Goal: Task Accomplishment & Management: Complete application form

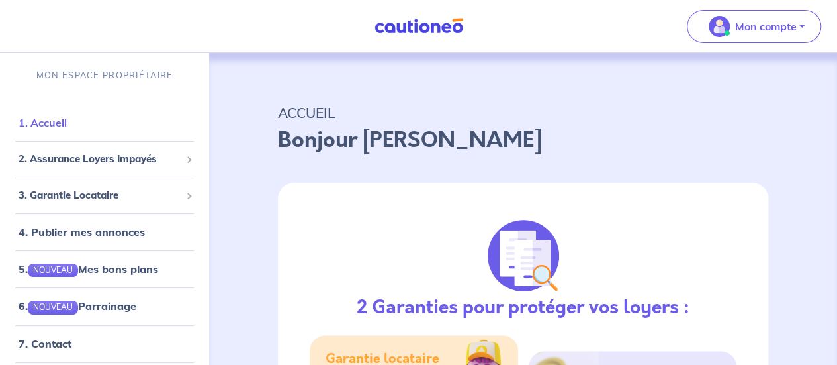
click at [61, 116] on link "1. Accueil" at bounding box center [43, 122] width 48 height 13
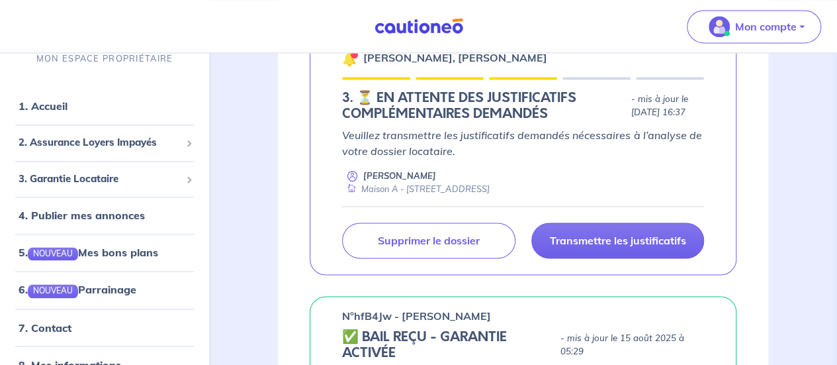
scroll to position [940, 0]
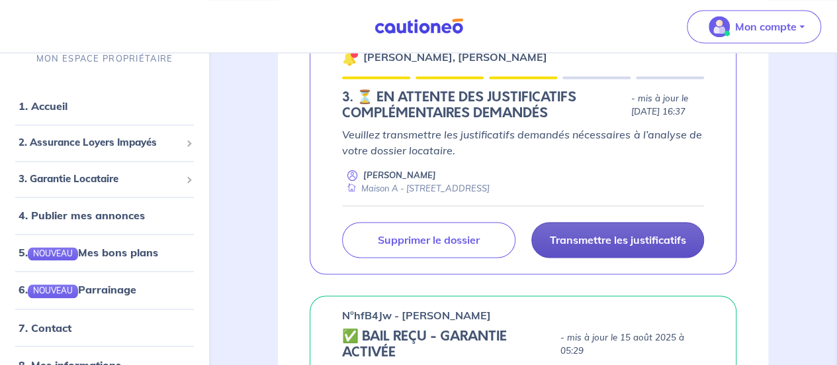
click at [604, 246] on p "Transmettre les justificatifs" at bounding box center [617, 239] width 136 height 13
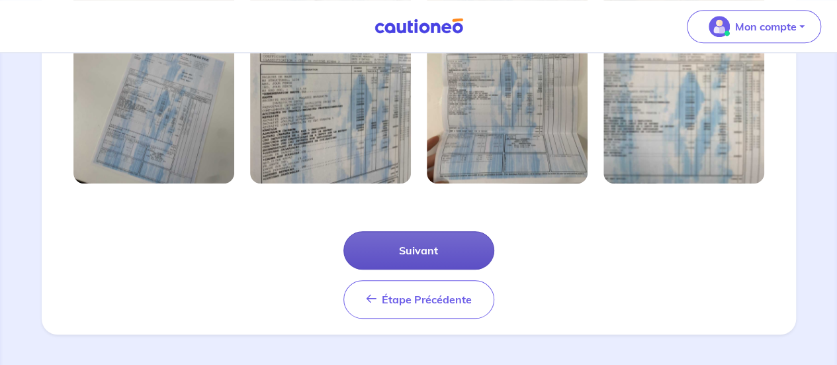
click at [410, 232] on button "Suivant" at bounding box center [418, 250] width 151 height 38
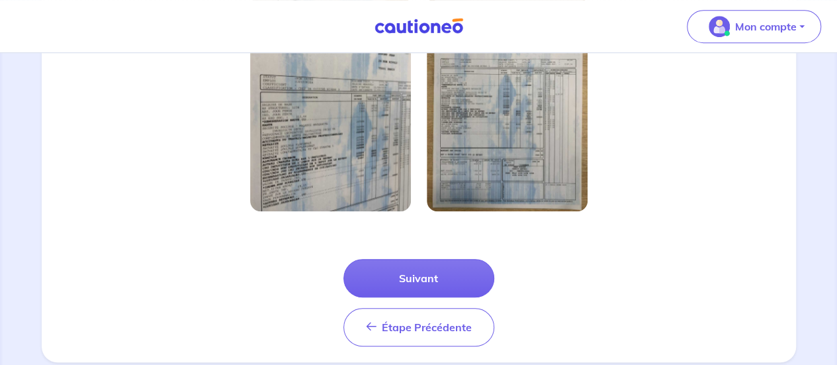
scroll to position [478, 0]
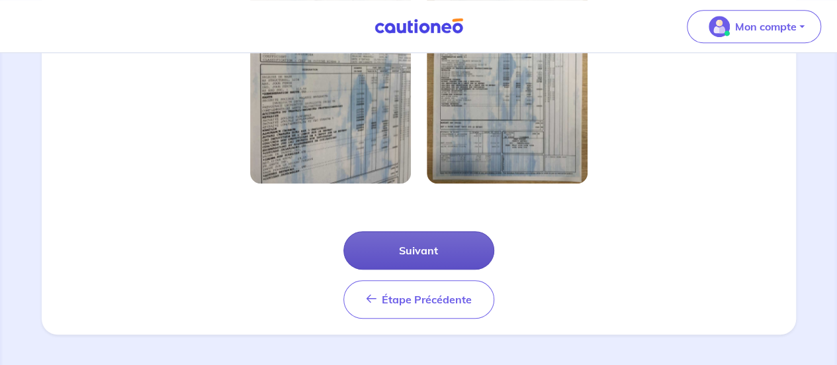
click at [444, 233] on button "Suivant" at bounding box center [418, 250] width 151 height 38
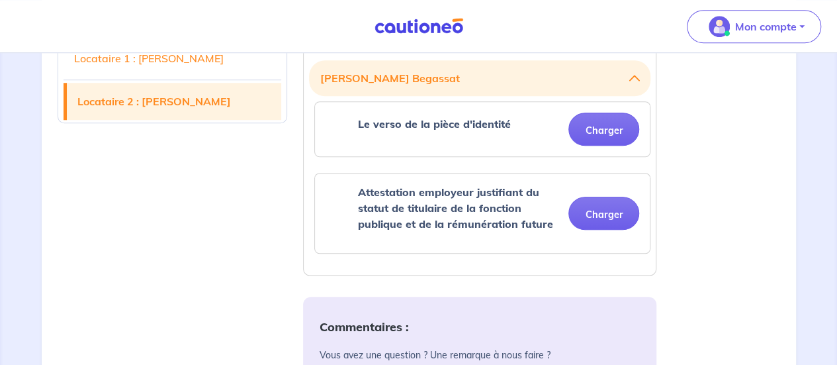
scroll to position [507, 0]
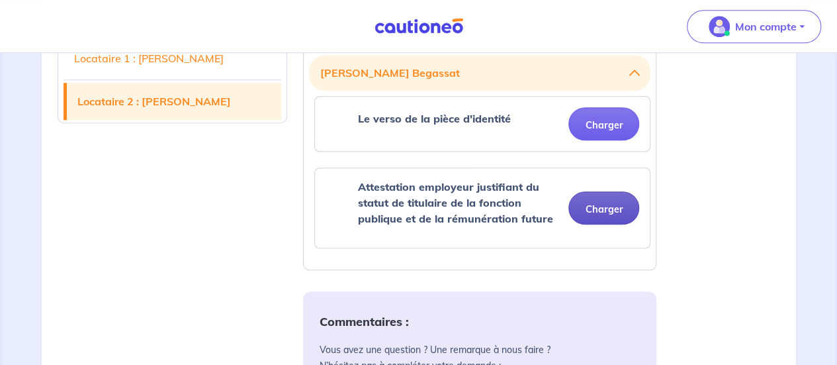
click at [599, 209] on button "Charger" at bounding box center [603, 207] width 71 height 33
click at [469, 212] on strong "Attestation employeur justifiant du statut de titulaire de la fonction publique…" at bounding box center [454, 202] width 195 height 45
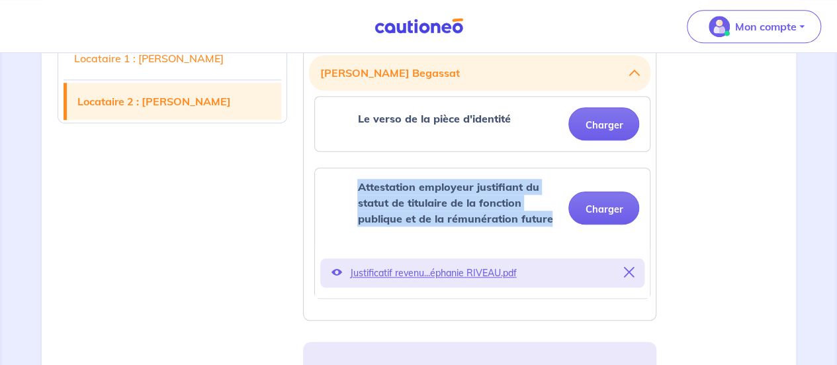
drag, startPoint x: 358, startPoint y: 187, endPoint x: 548, endPoint y: 211, distance: 191.5
click at [548, 211] on strong "Attestation employeur justifiant du statut de titulaire de la fonction publique…" at bounding box center [454, 202] width 195 height 45
copy strong "Attestation employeur justifiant du statut de titulaire de la fonction publique…"
click at [459, 208] on p "Attestation employeur justifiant du statut de titulaire de la fonction publique…" at bounding box center [457, 203] width 201 height 48
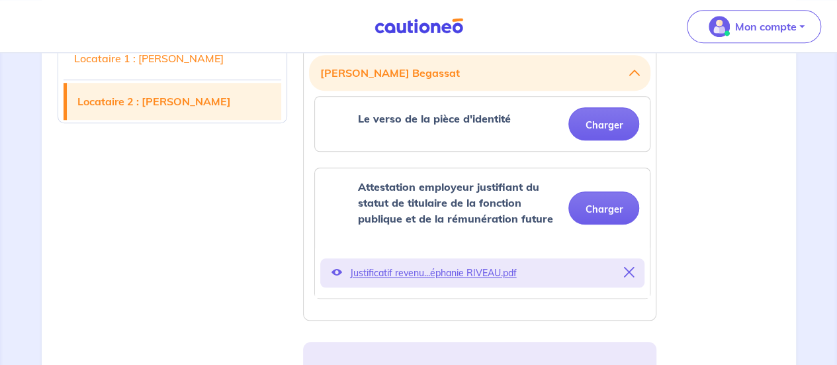
click at [459, 208] on p "Attestation employeur justifiant du statut de titulaire de la fonction publique…" at bounding box center [457, 203] width 201 height 48
click at [320, 210] on div "Attestation employeur justifiant du statut de titulaire de la fonction publique…" at bounding box center [482, 207] width 335 height 79
click at [633, 267] on icon at bounding box center [628, 272] width 11 height 11
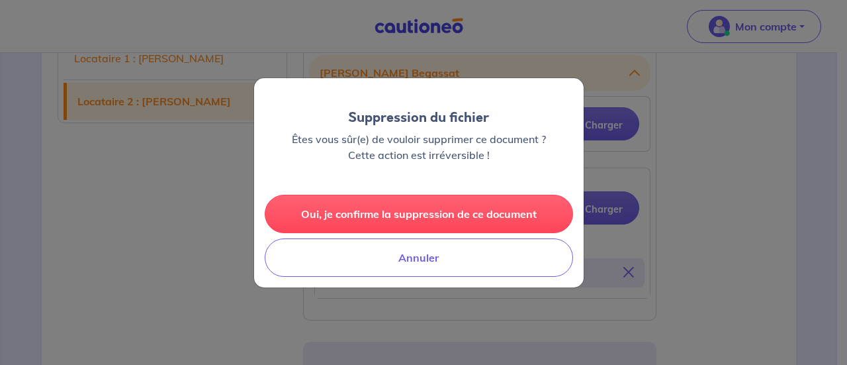
click at [503, 234] on div "Oui, je confirme la suppression de ce document Annuler" at bounding box center [419, 235] width 330 height 103
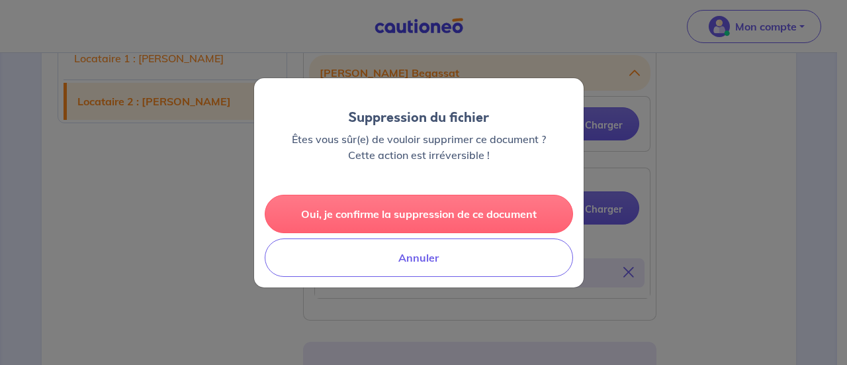
click at [508, 212] on button "Oui, je confirme la suppression de ce document" at bounding box center [419, 214] width 308 height 38
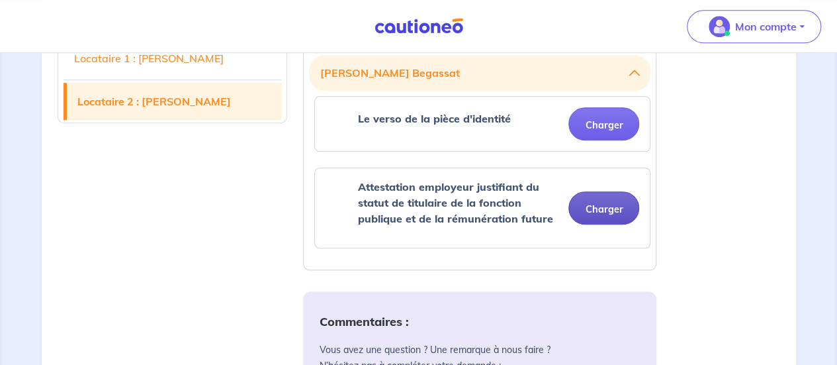
click at [613, 208] on button "Charger" at bounding box center [603, 207] width 71 height 33
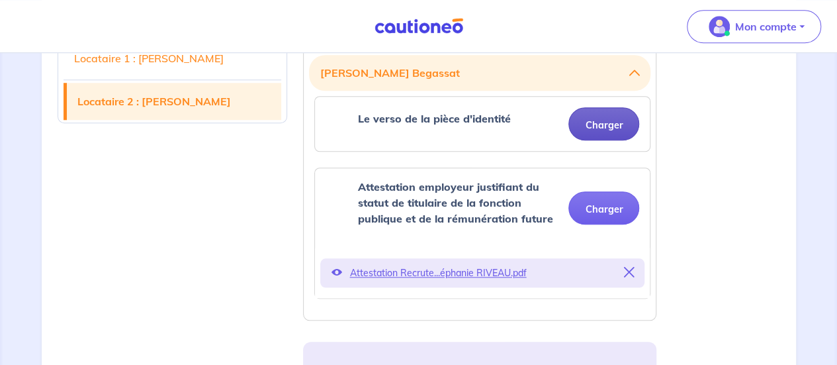
click at [611, 121] on button "Charger" at bounding box center [603, 123] width 71 height 33
click at [616, 130] on button "Charger" at bounding box center [603, 123] width 71 height 33
click at [604, 118] on button "Charger" at bounding box center [603, 123] width 71 height 33
click at [602, 136] on button "Charger" at bounding box center [603, 123] width 71 height 33
click at [597, 134] on button "Charger" at bounding box center [603, 123] width 71 height 33
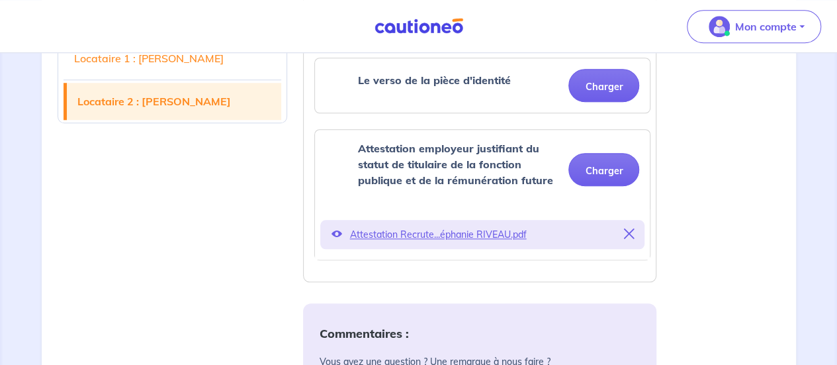
scroll to position [487, 0]
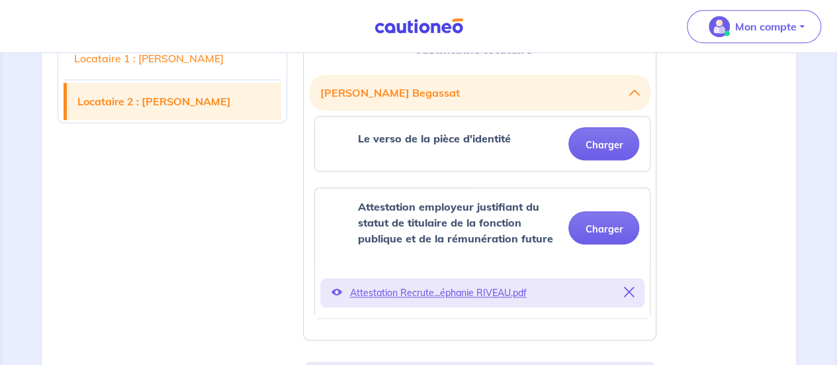
click at [586, 160] on div "Le verso de la pièce d'identité Charger" at bounding box center [482, 143] width 335 height 54
click at [595, 128] on button "Charger" at bounding box center [603, 143] width 71 height 33
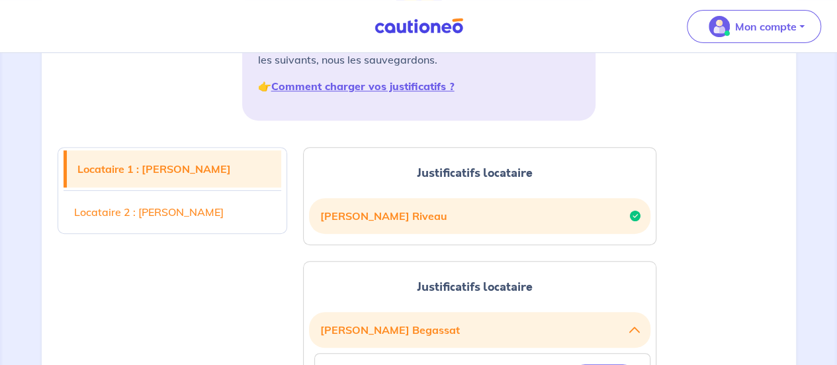
scroll to position [244, 0]
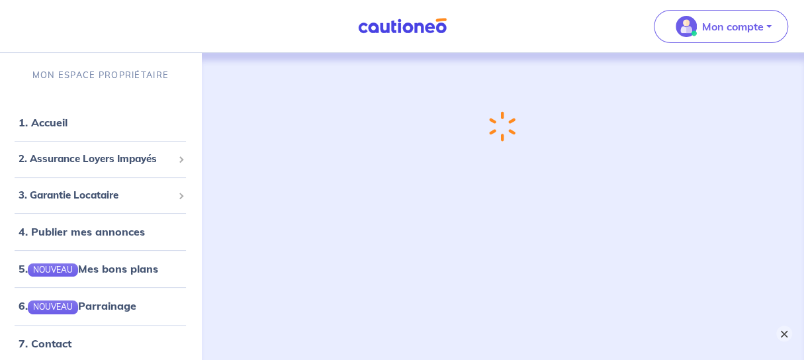
click at [783, 332] on button "×" at bounding box center [784, 334] width 16 height 16
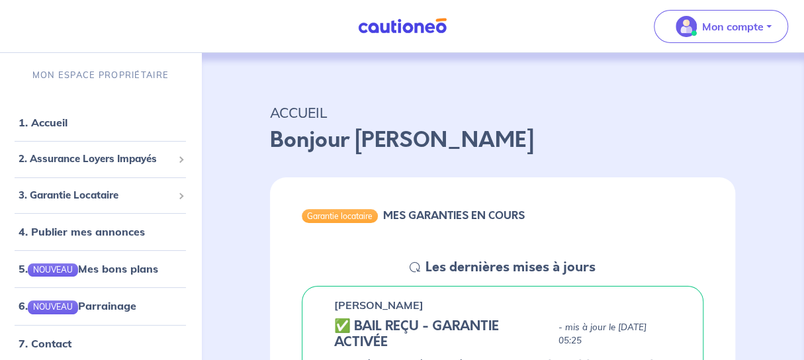
click at [595, 191] on div "Garantie locataire MES GARANTIES EN COURS" at bounding box center [502, 217] width 465 height 81
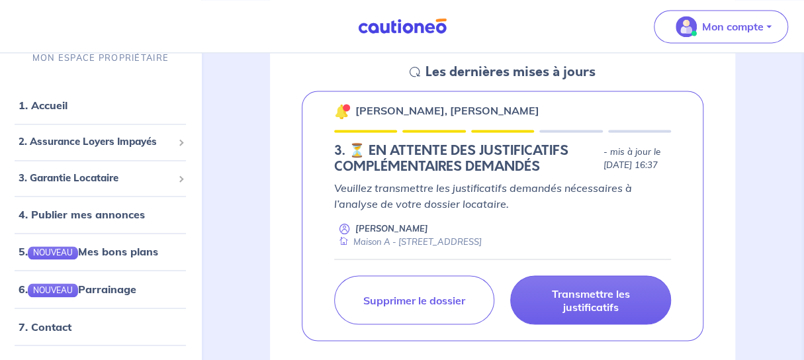
scroll to position [919, 0]
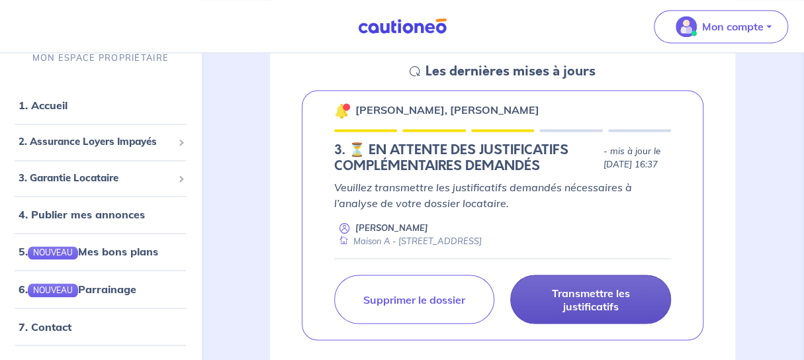
click at [593, 302] on p "Transmettre les justificatifs" at bounding box center [591, 299] width 128 height 26
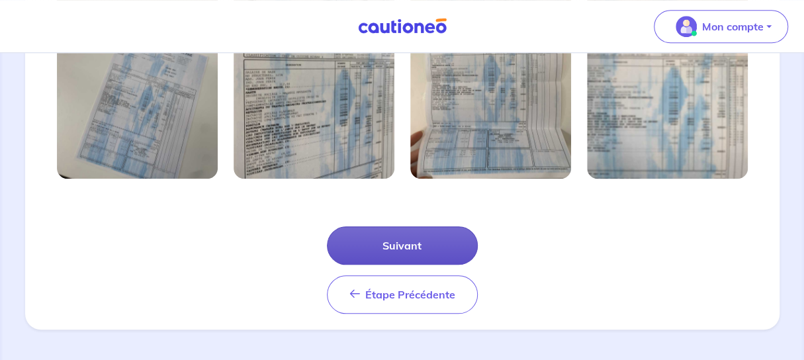
click at [413, 259] on button "Suivant" at bounding box center [402, 245] width 151 height 38
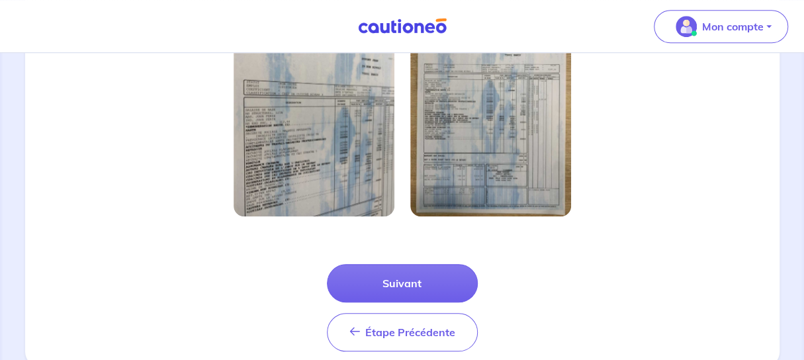
scroll to position [483, 0]
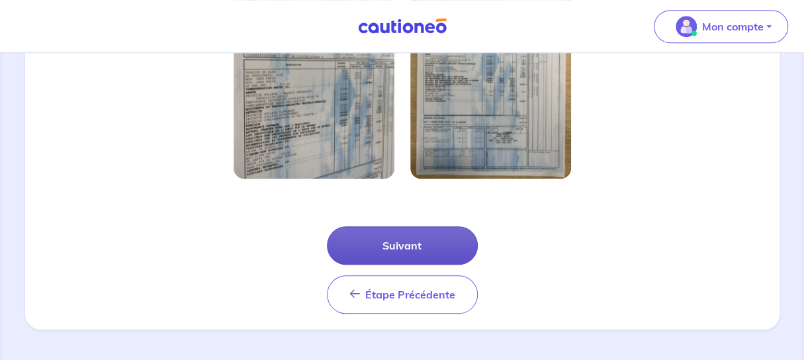
click at [410, 246] on button "Suivant" at bounding box center [402, 245] width 151 height 38
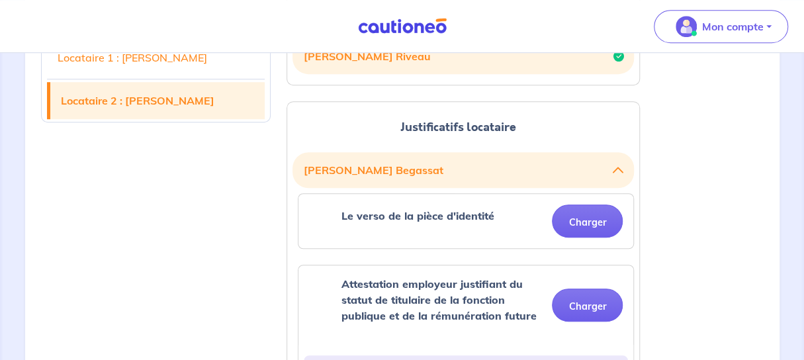
scroll to position [411, 0]
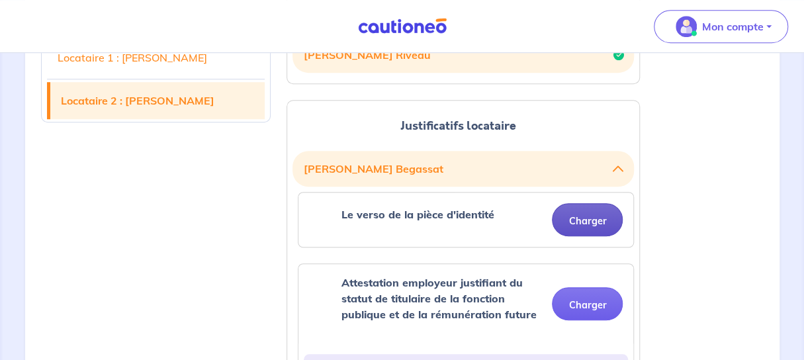
click at [572, 224] on button "Charger" at bounding box center [587, 219] width 71 height 33
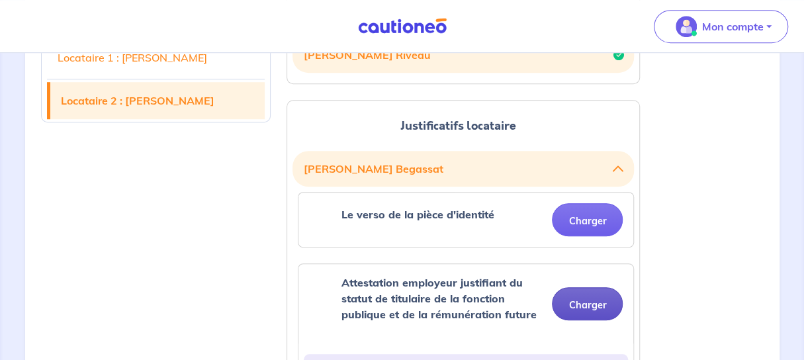
click at [576, 290] on button "Charger" at bounding box center [587, 303] width 71 height 33
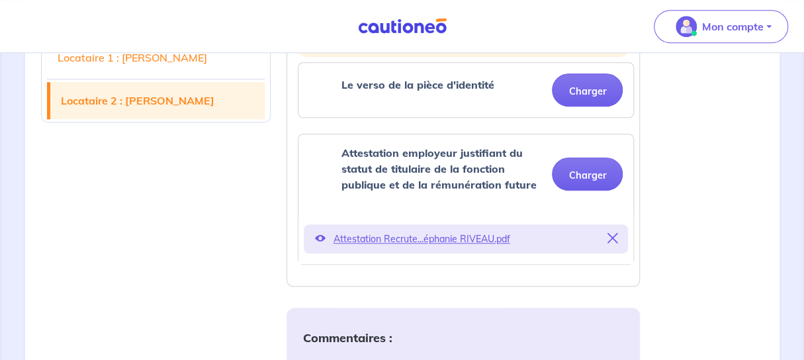
scroll to position [541, 0]
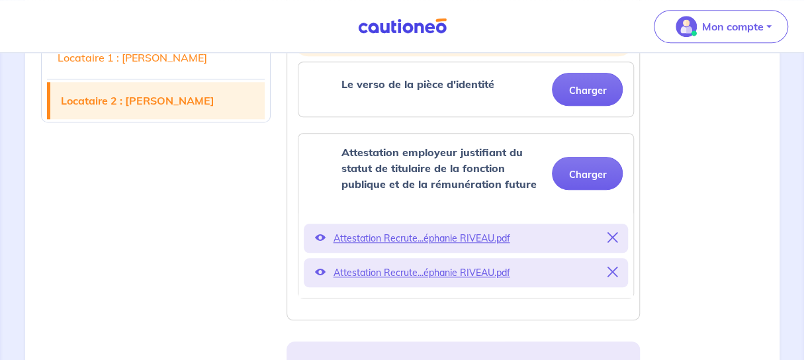
click at [615, 269] on icon at bounding box center [612, 272] width 11 height 11
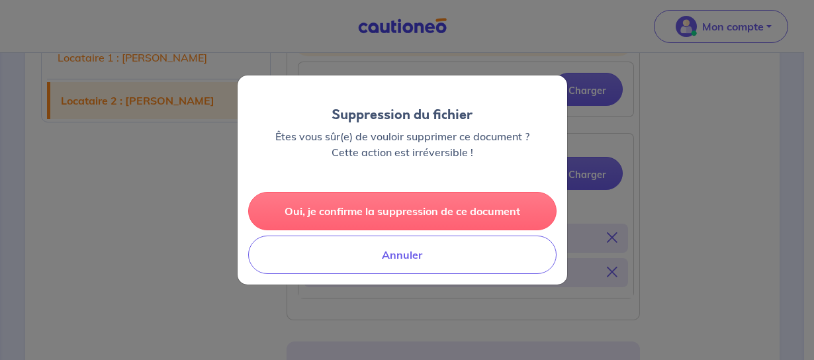
click at [510, 212] on button "Oui, je confirme la suppression de ce document" at bounding box center [402, 211] width 308 height 38
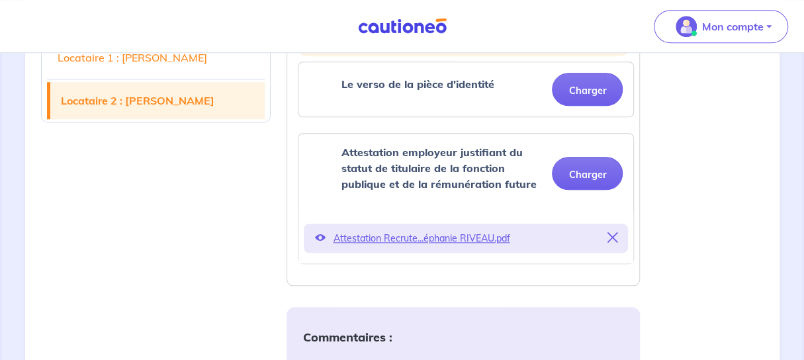
scroll to position [461, 0]
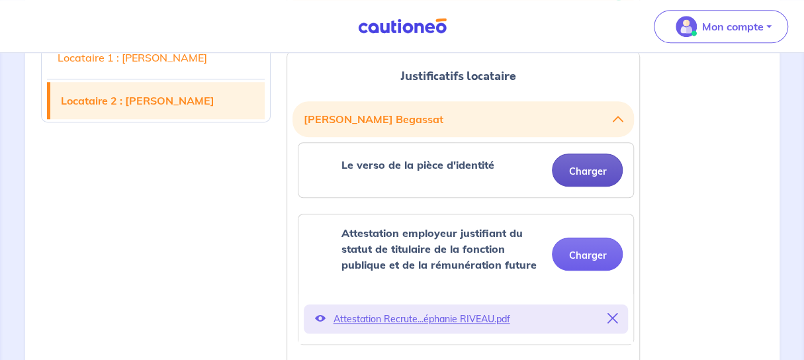
click at [610, 181] on button "Charger" at bounding box center [587, 170] width 71 height 33
click at [597, 159] on button "Charger" at bounding box center [587, 170] width 71 height 33
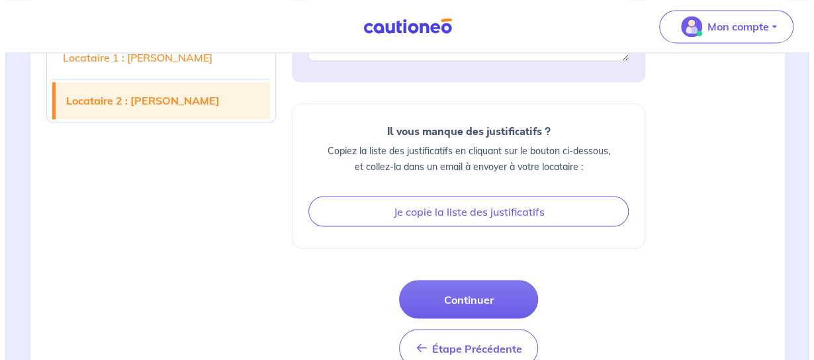
scroll to position [1013, 0]
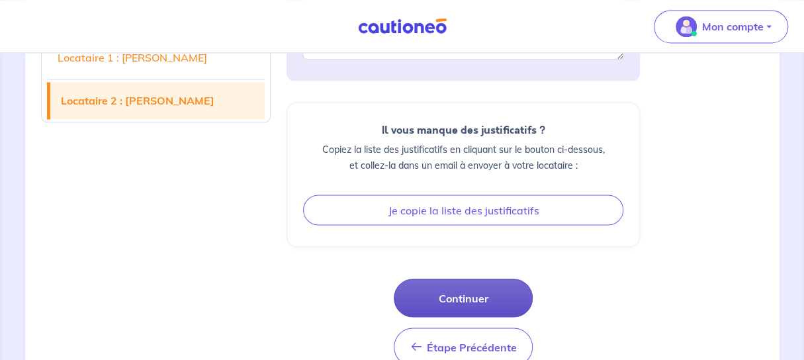
click at [484, 296] on button "Continuer" at bounding box center [463, 298] width 139 height 38
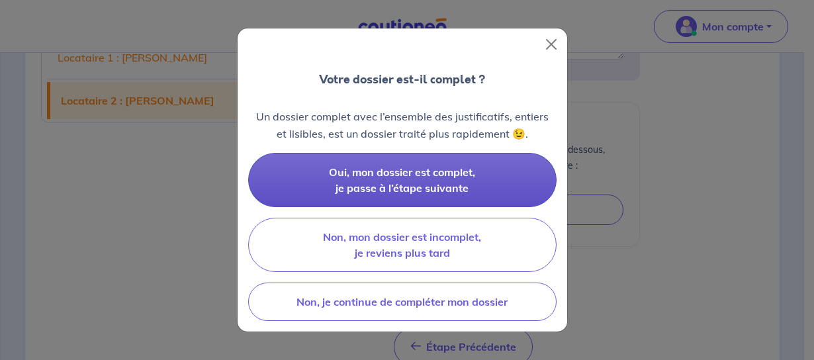
click at [463, 181] on button "Oui, mon dossier est complet, je passe à l’étape suivante" at bounding box center [402, 180] width 308 height 54
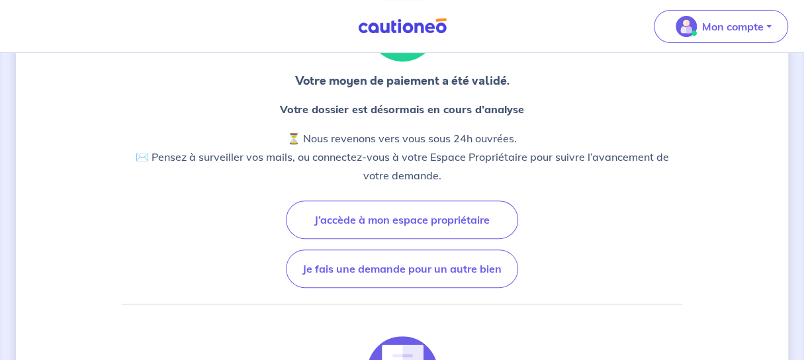
scroll to position [109, 0]
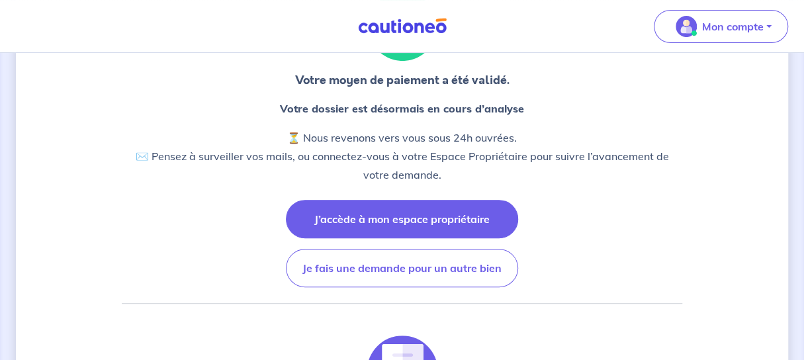
click at [453, 214] on button "J’accède à mon espace propriétaire" at bounding box center [402, 219] width 232 height 38
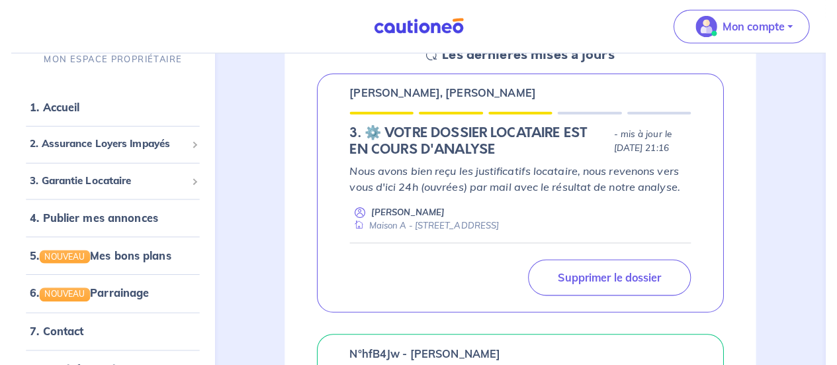
scroll to position [936, 0]
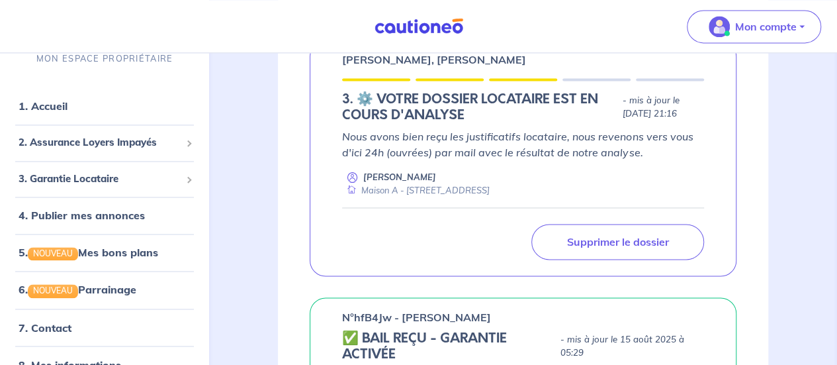
click at [531, 160] on p "Nous avons bien reçu les justificatifs locataire, nous revenons vers vous d'ici…" at bounding box center [523, 144] width 362 height 32
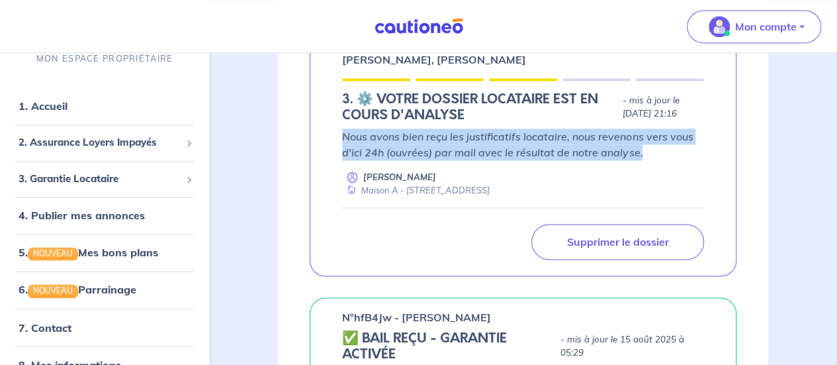
click at [531, 160] on p "Nous avons bien reçu les justificatifs locataire, nous revenons vers vous d'ici…" at bounding box center [523, 144] width 362 height 32
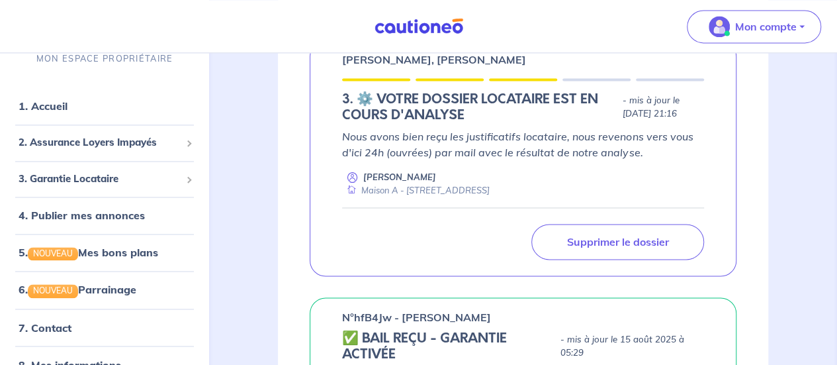
click at [518, 123] on h5 "3.︎ ⚙️ VOTRE DOSSIER LOCATAIRE EST EN COURS D'ANALYSE" at bounding box center [479, 107] width 275 height 32
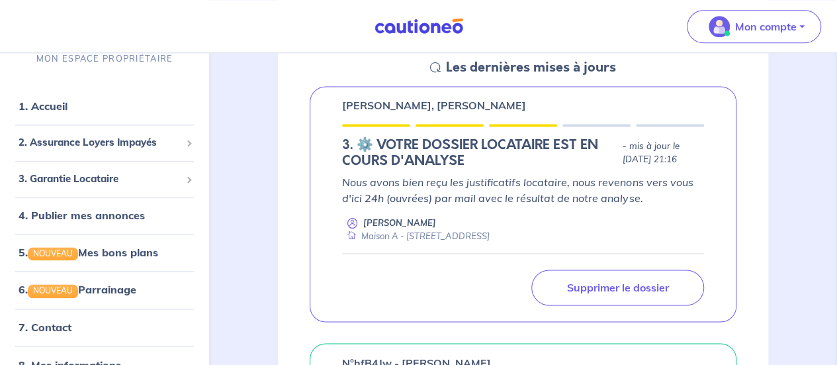
scroll to position [890, 0]
click at [498, 169] on h5 "3.︎ ⚙️ VOTRE DOSSIER LOCATAIRE EST EN COURS D'ANALYSE" at bounding box center [479, 154] width 275 height 32
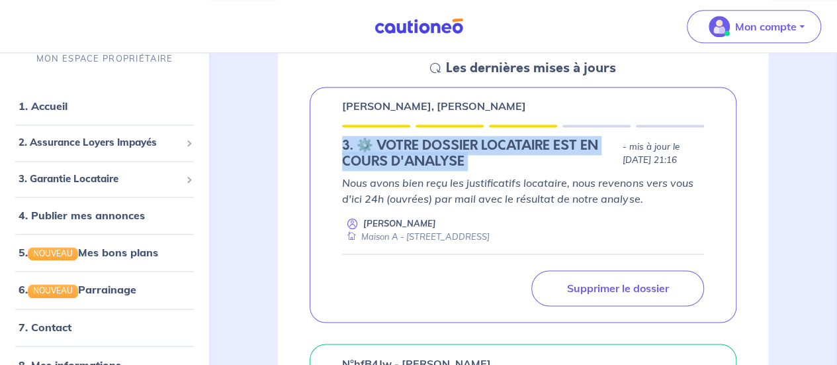
click at [498, 169] on h5 "3.︎ ⚙️ VOTRE DOSSIER LOCATAIRE EST EN COURS D'ANALYSE" at bounding box center [479, 154] width 275 height 32
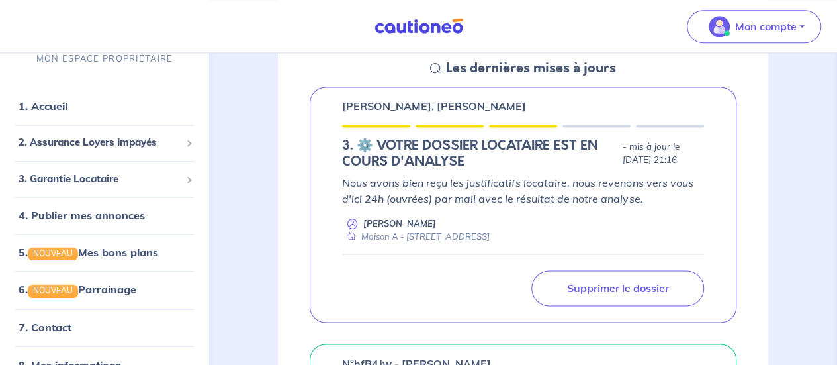
click at [509, 206] on p "Nous avons bien reçu les justificatifs locataire, nous revenons vers vous d'ici…" at bounding box center [523, 191] width 362 height 32
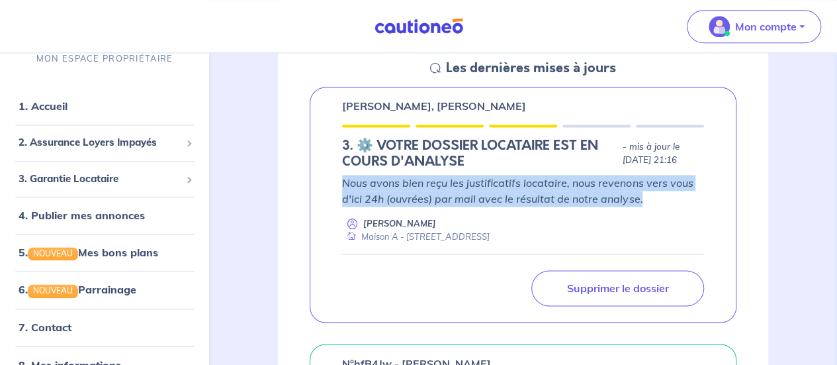
click at [509, 206] on p "Nous avons bien reçu les justificatifs locataire, nous revenons vers vous d'ici…" at bounding box center [523, 191] width 362 height 32
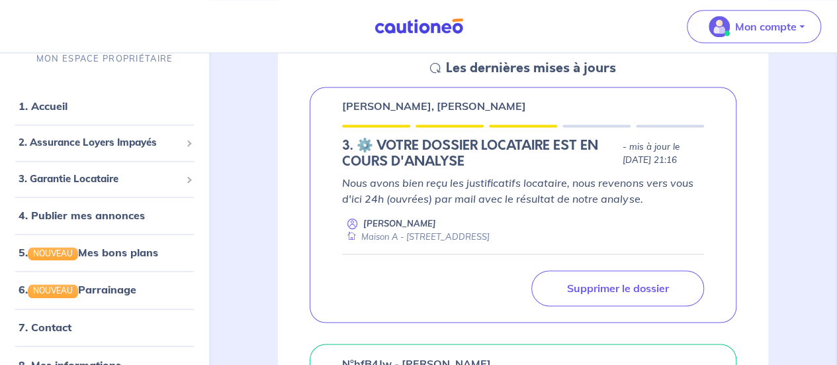
click at [516, 169] on h5 "3.︎ ⚙️ VOTRE DOSSIER LOCATAIRE EST EN COURS D'ANALYSE" at bounding box center [479, 154] width 275 height 32
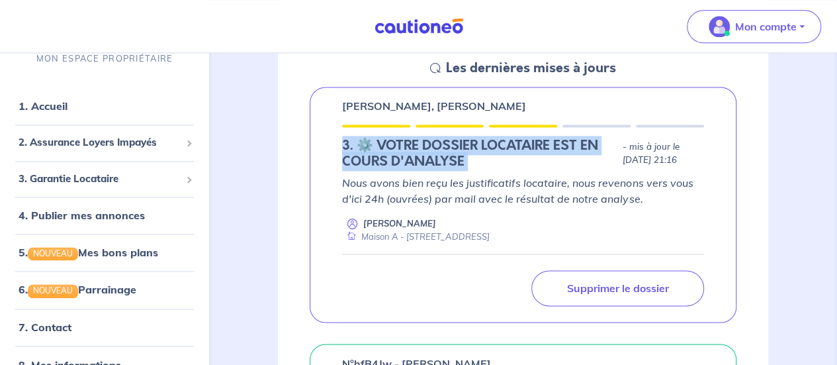
click at [516, 169] on h5 "3.︎ ⚙️ VOTRE DOSSIER LOCATAIRE EST EN COURS D'ANALYSE" at bounding box center [479, 154] width 275 height 32
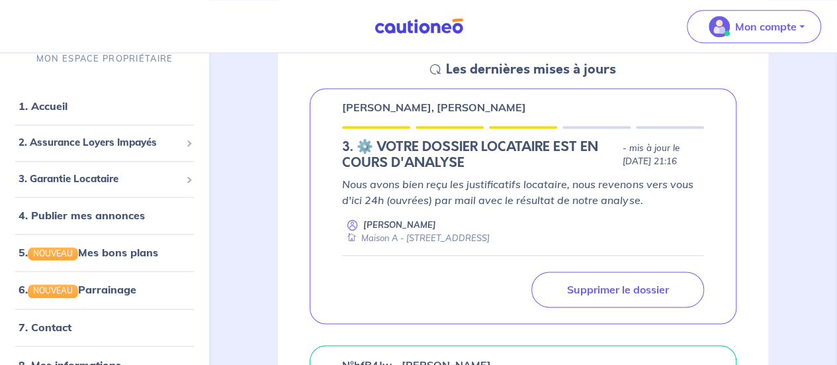
scroll to position [888, 0]
